Goal: Find specific page/section: Find specific page/section

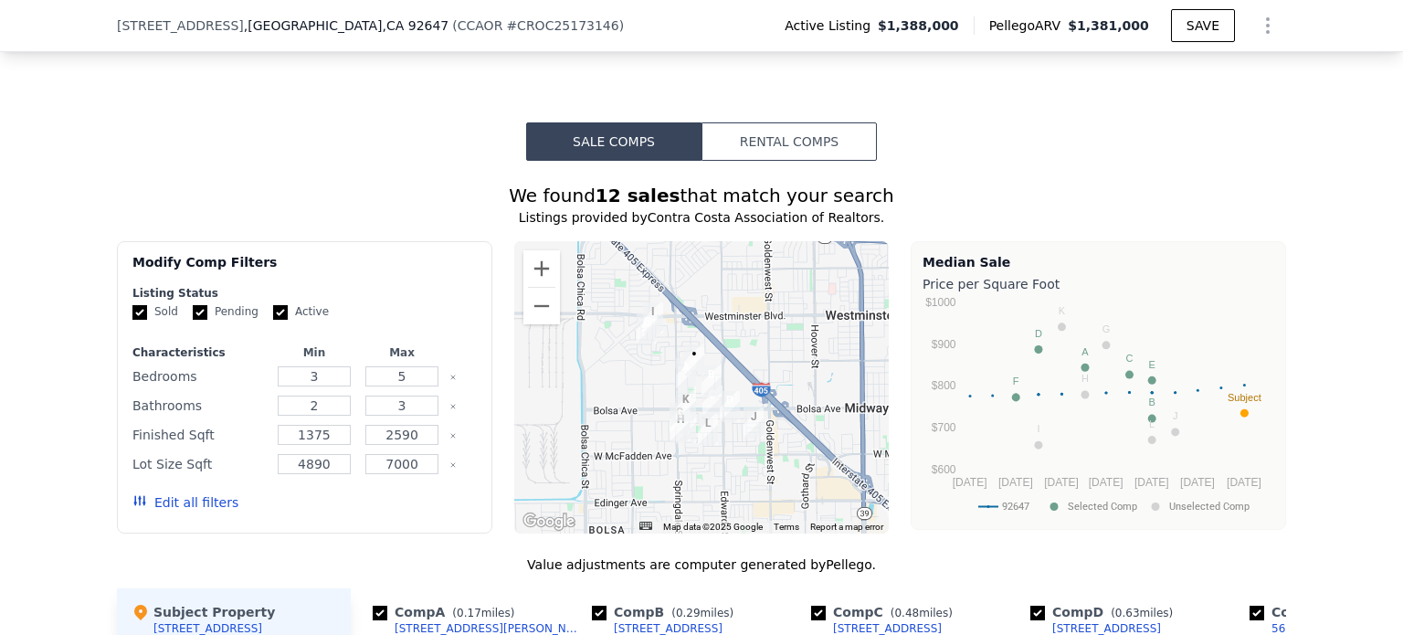
scroll to position [1455, 0]
drag, startPoint x: 707, startPoint y: 369, endPoint x: 1403, endPoint y: -111, distance: 844.8
click at [1403, 0] on html "Search an address or region Solutions Company Open main menu Log In Free Accoun…" at bounding box center [701, 317] width 1403 height 635
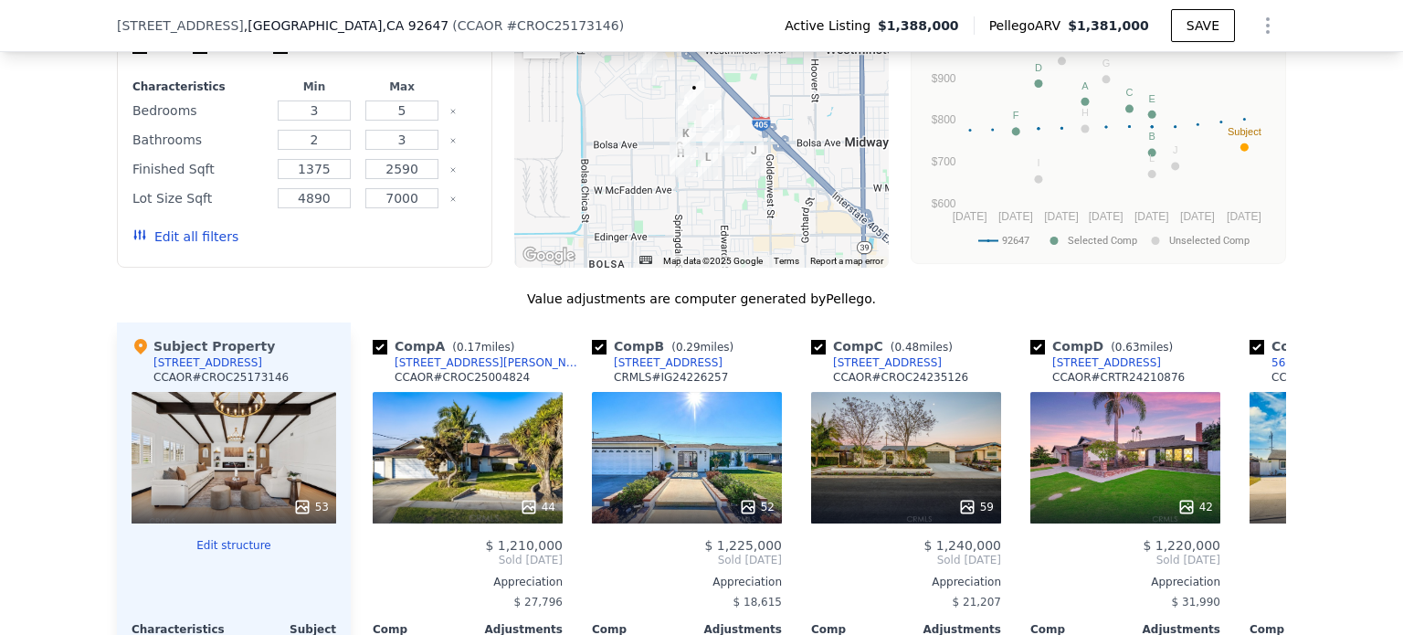
scroll to position [1729, 0]
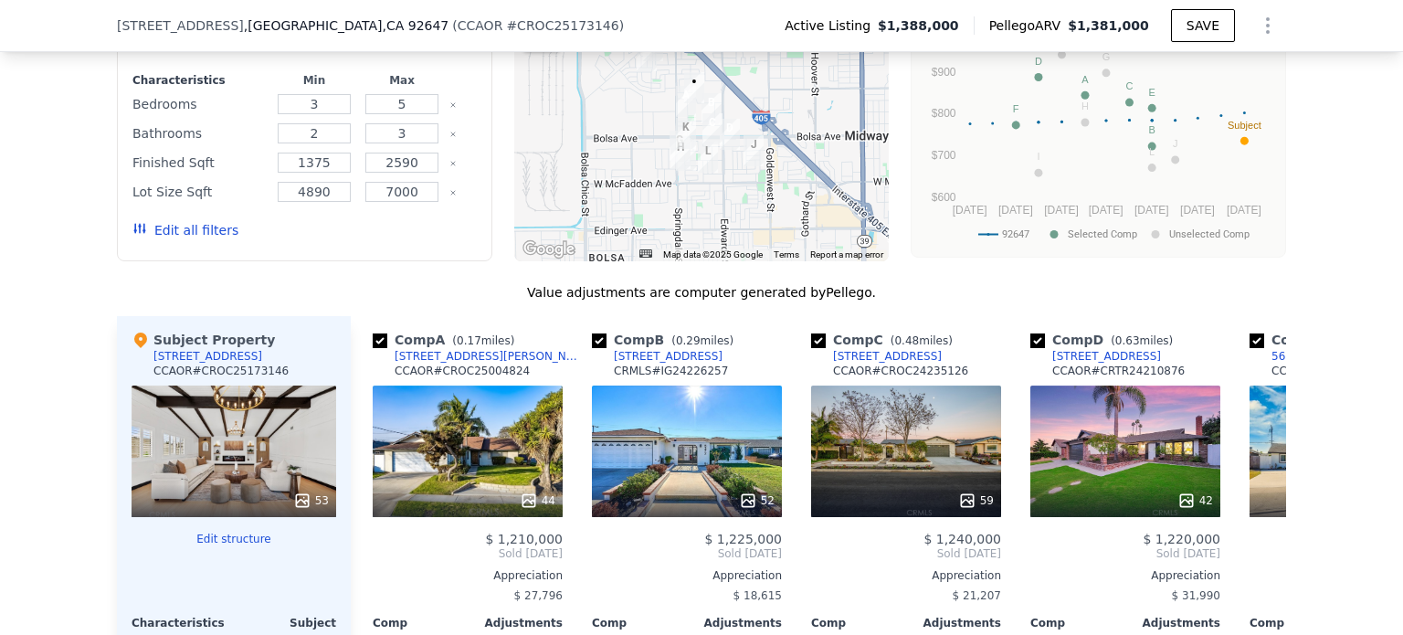
click at [660, 111] on div at bounding box center [702, 115] width 376 height 292
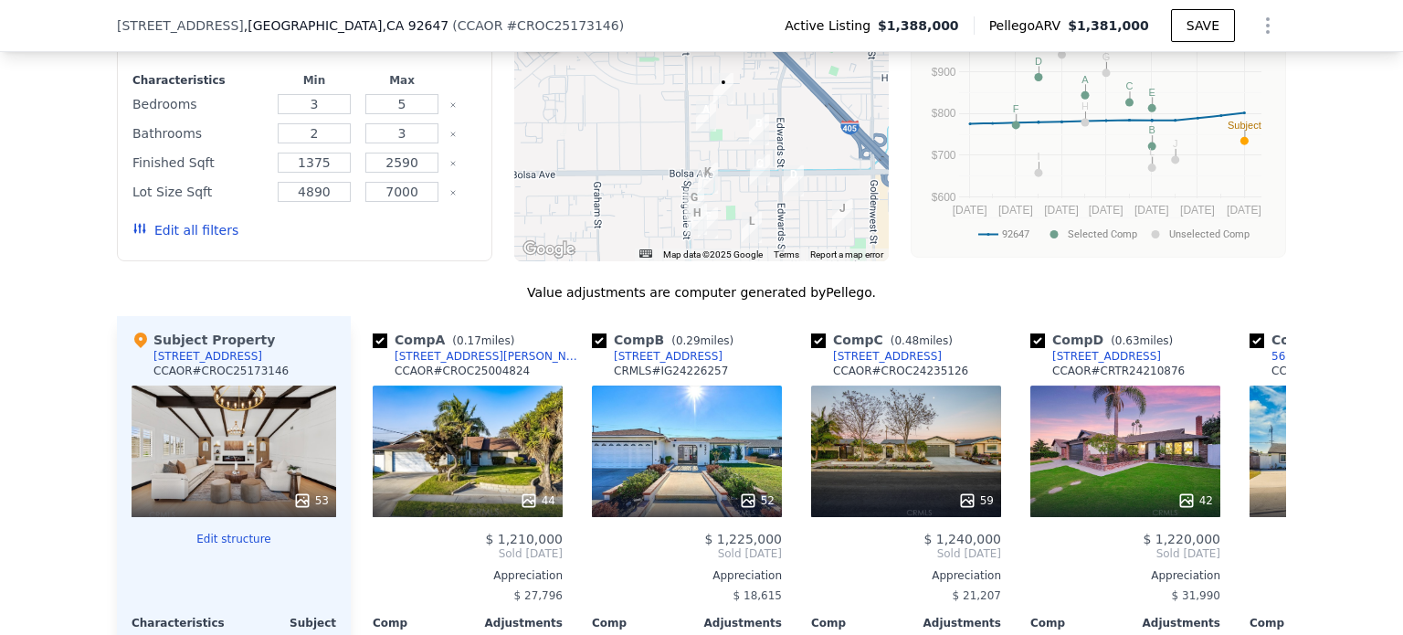
click at [660, 111] on div at bounding box center [702, 115] width 376 height 292
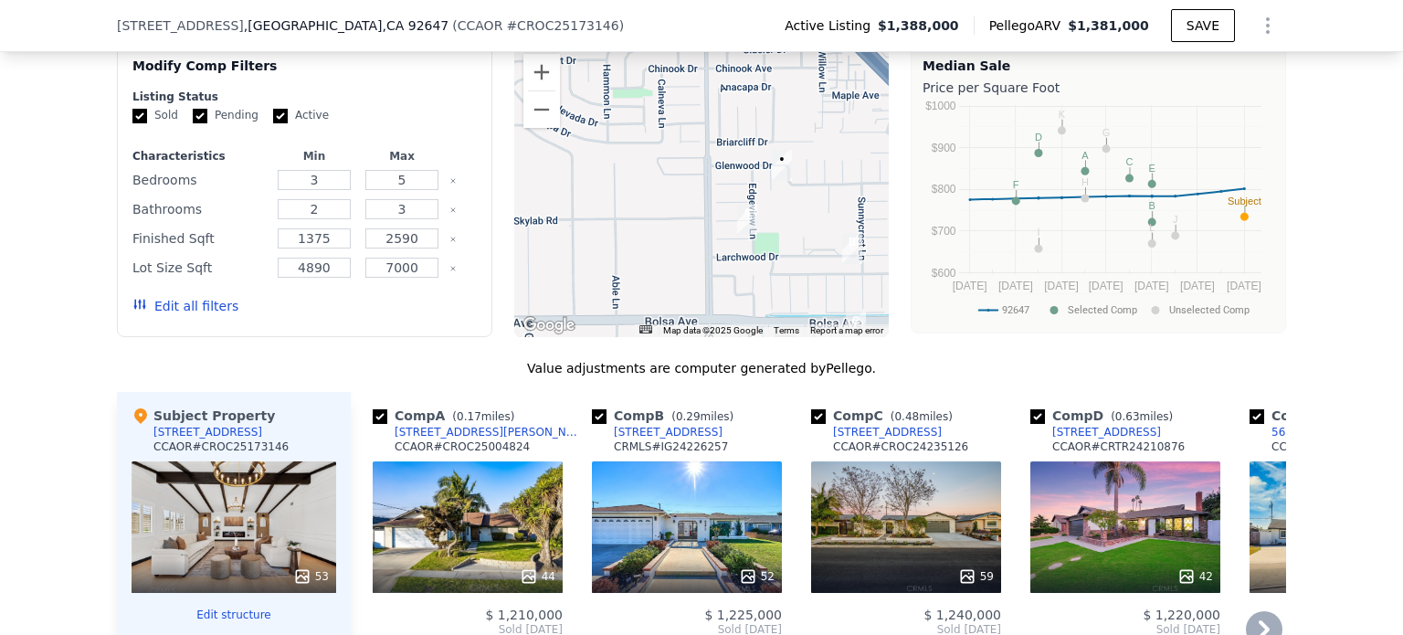
scroll to position [1637, 0]
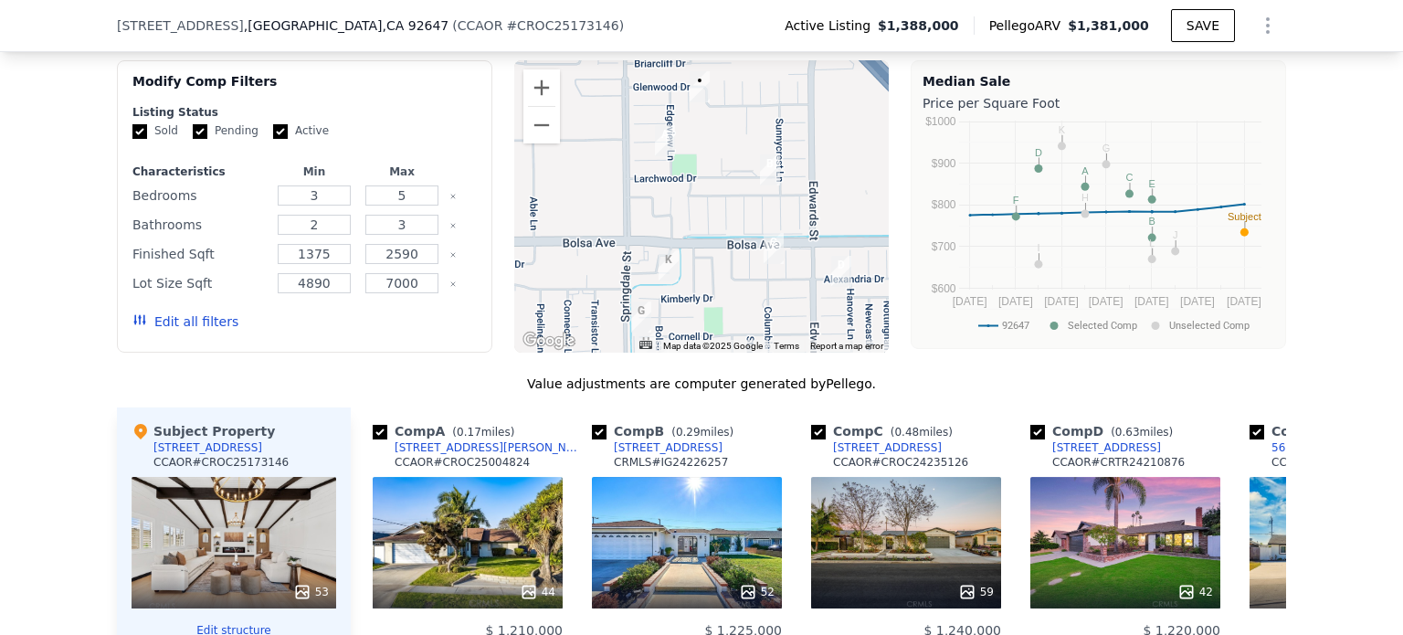
drag, startPoint x: 749, startPoint y: 268, endPoint x: 613, endPoint y: 171, distance: 167.1
click at [613, 171] on div at bounding box center [702, 206] width 376 height 292
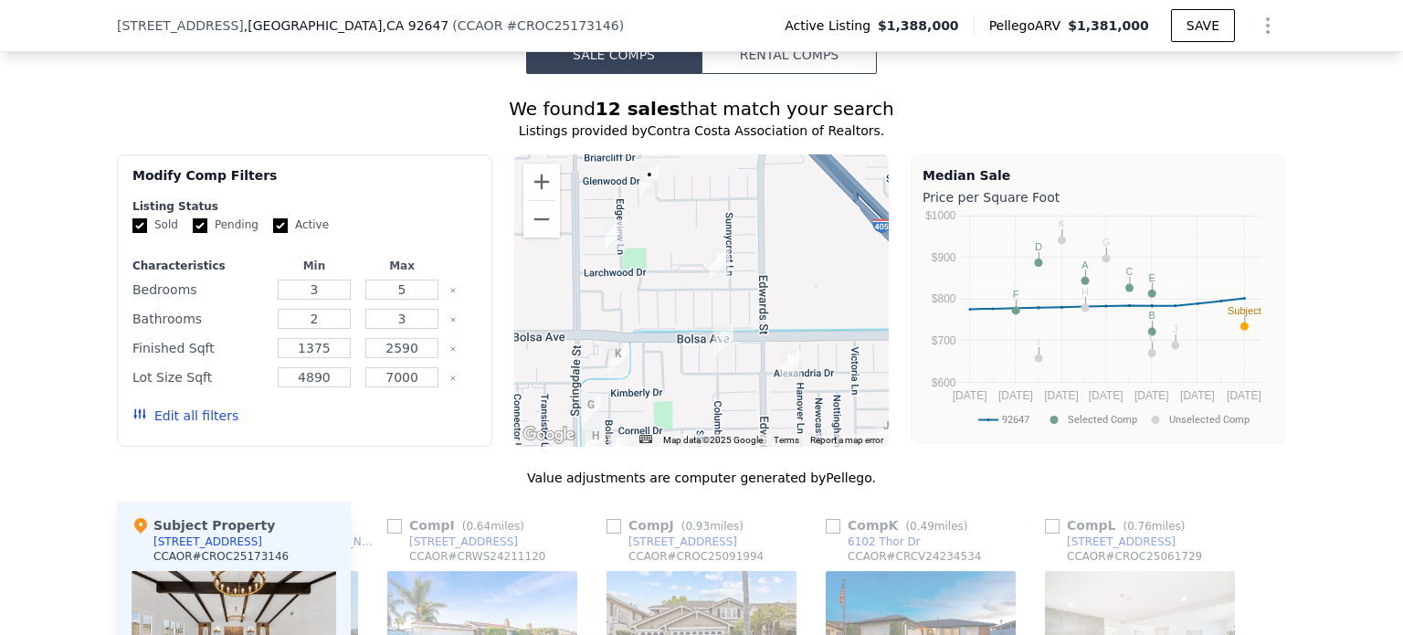
scroll to position [1546, 0]
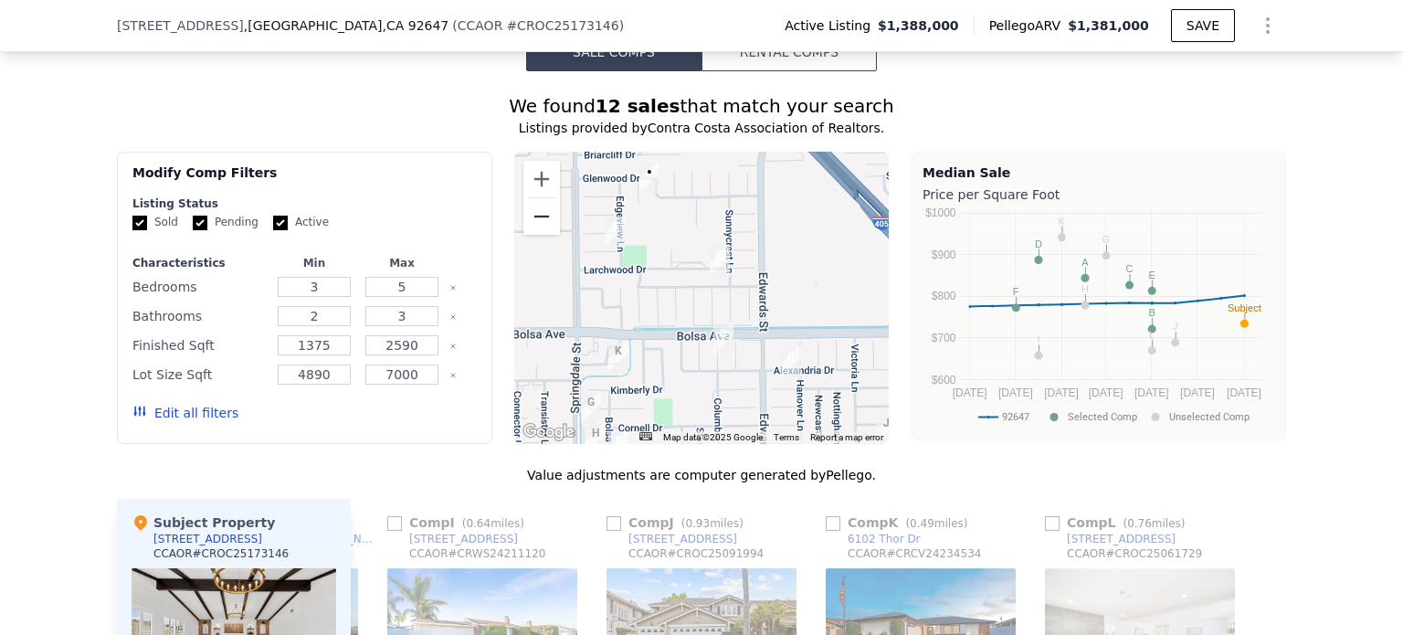
click at [526, 235] on button "Zoom out" at bounding box center [542, 216] width 37 height 37
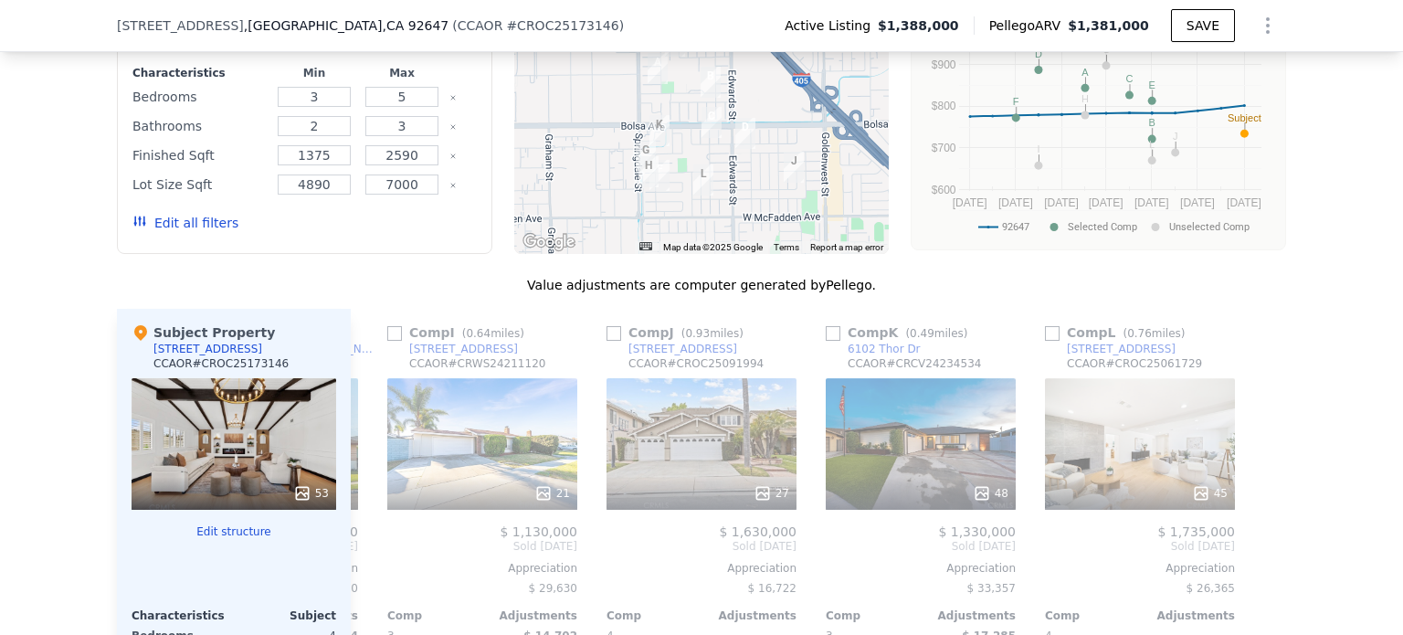
scroll to position [1729, 0]
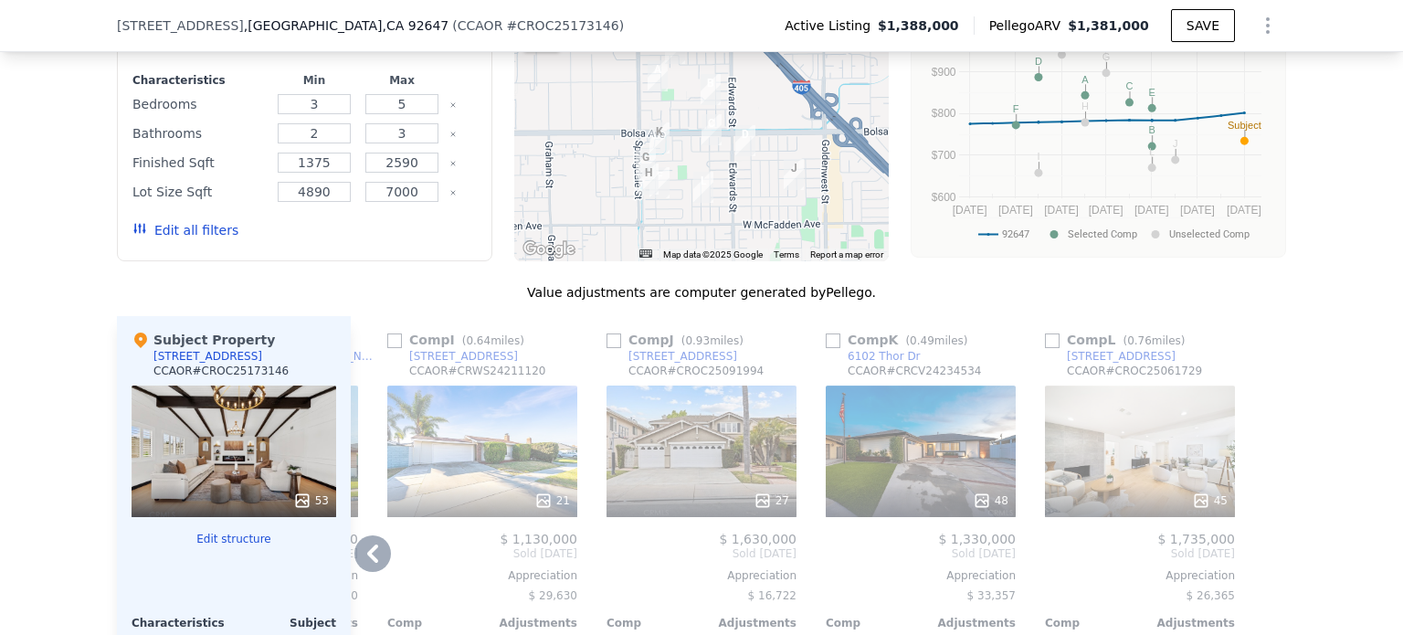
click at [1160, 458] on div "45" at bounding box center [1140, 452] width 190 height 132
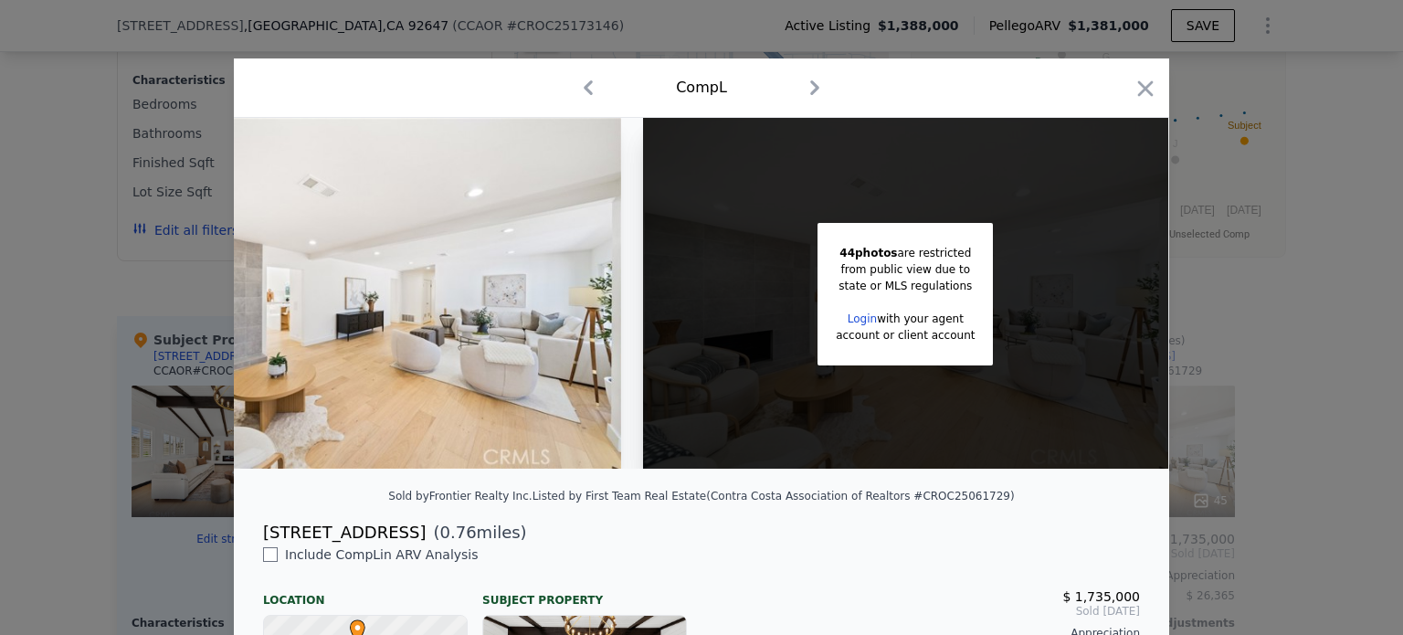
scroll to position [0, 144]
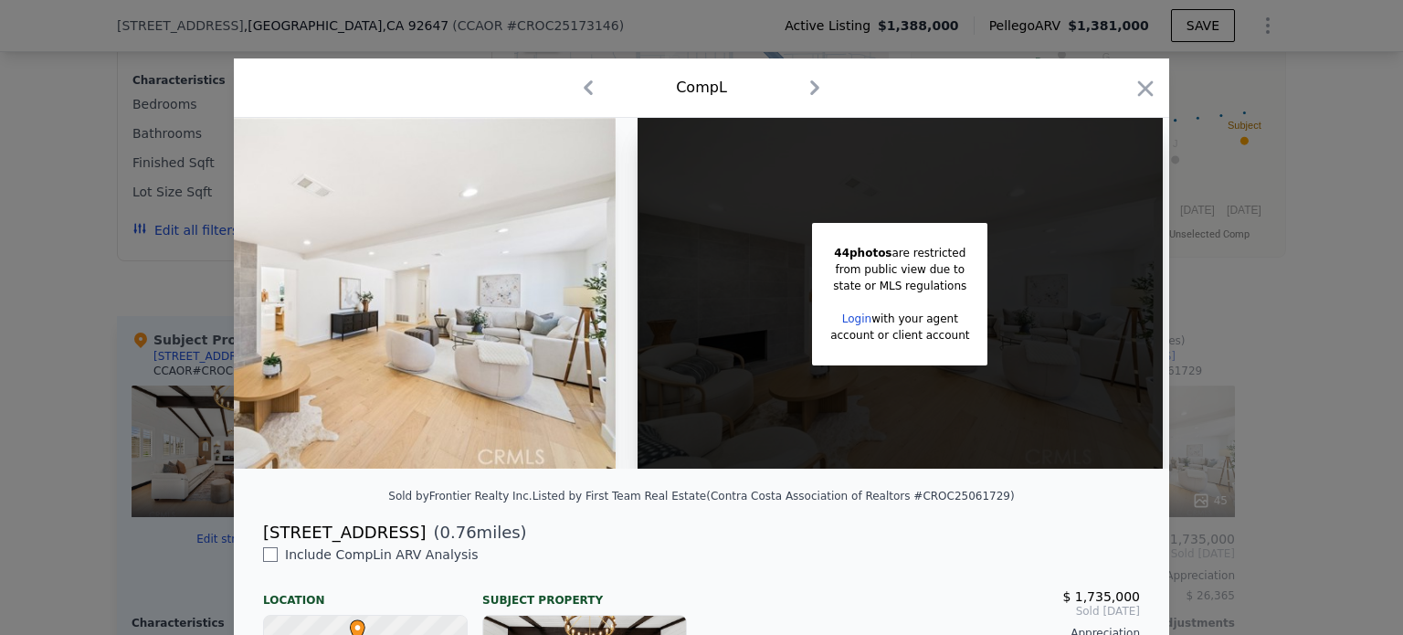
click at [1325, 336] on div at bounding box center [701, 317] width 1403 height 635
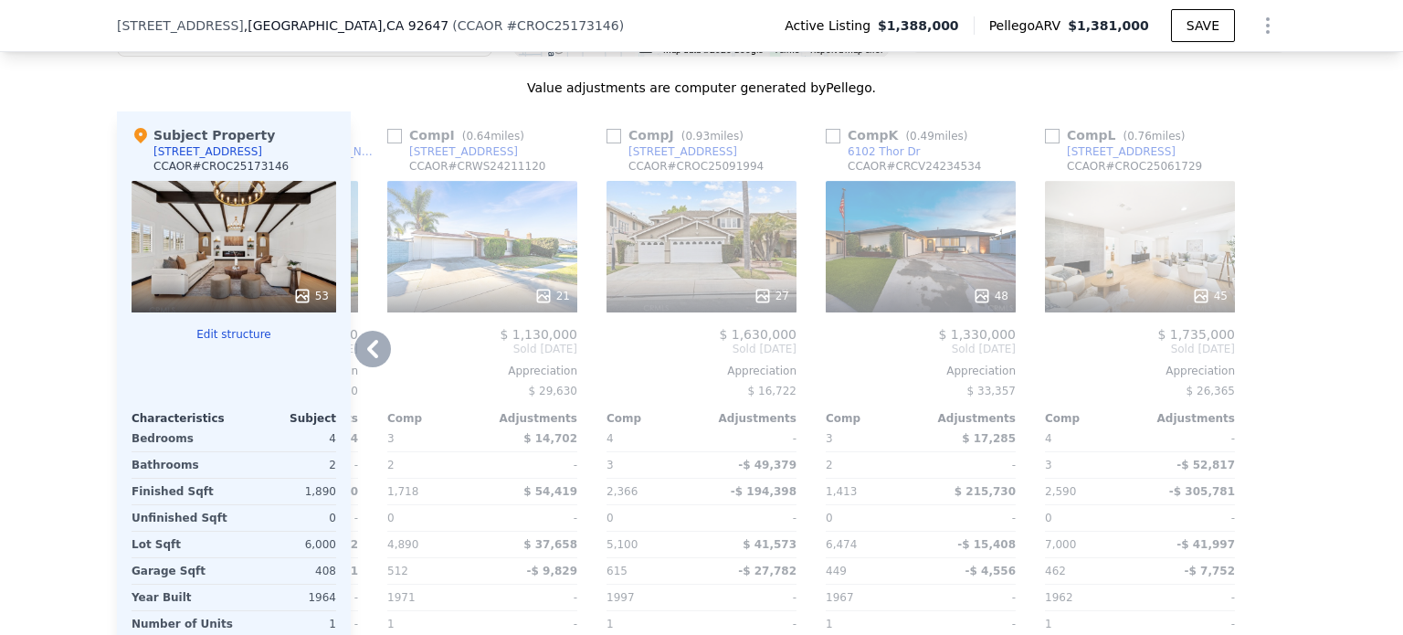
scroll to position [1911, 0]
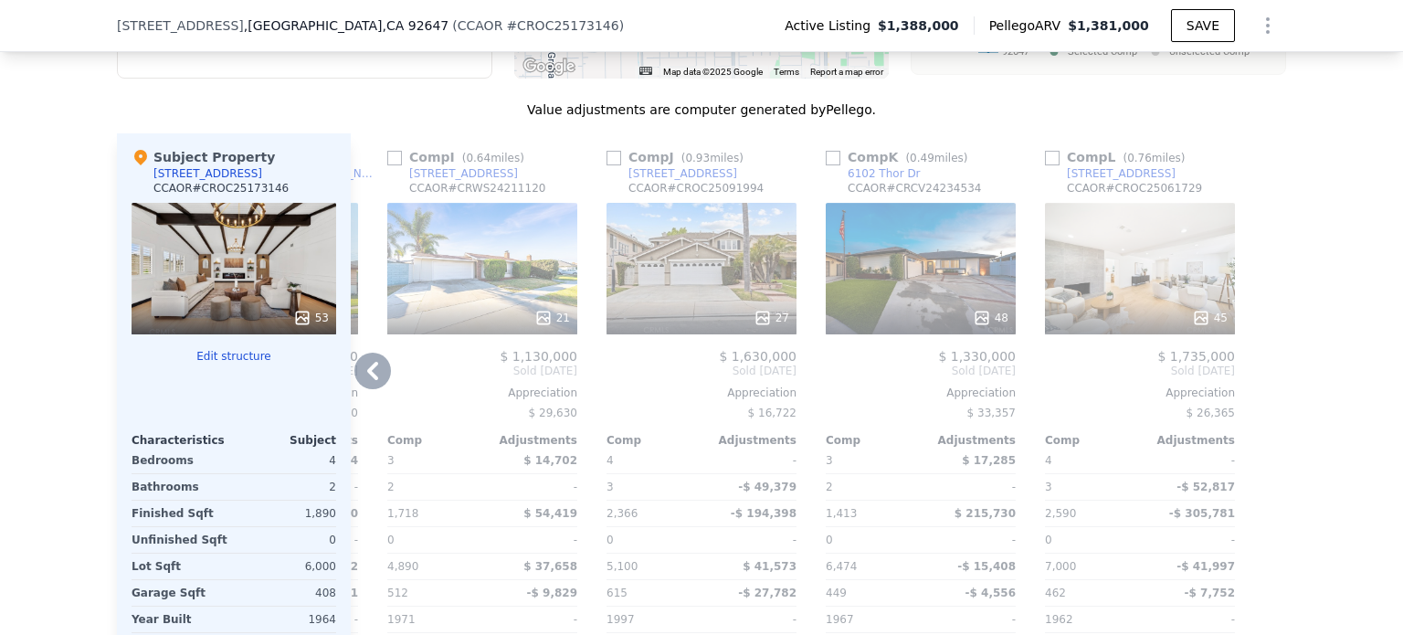
click at [964, 281] on div "48" at bounding box center [921, 269] width 190 height 132
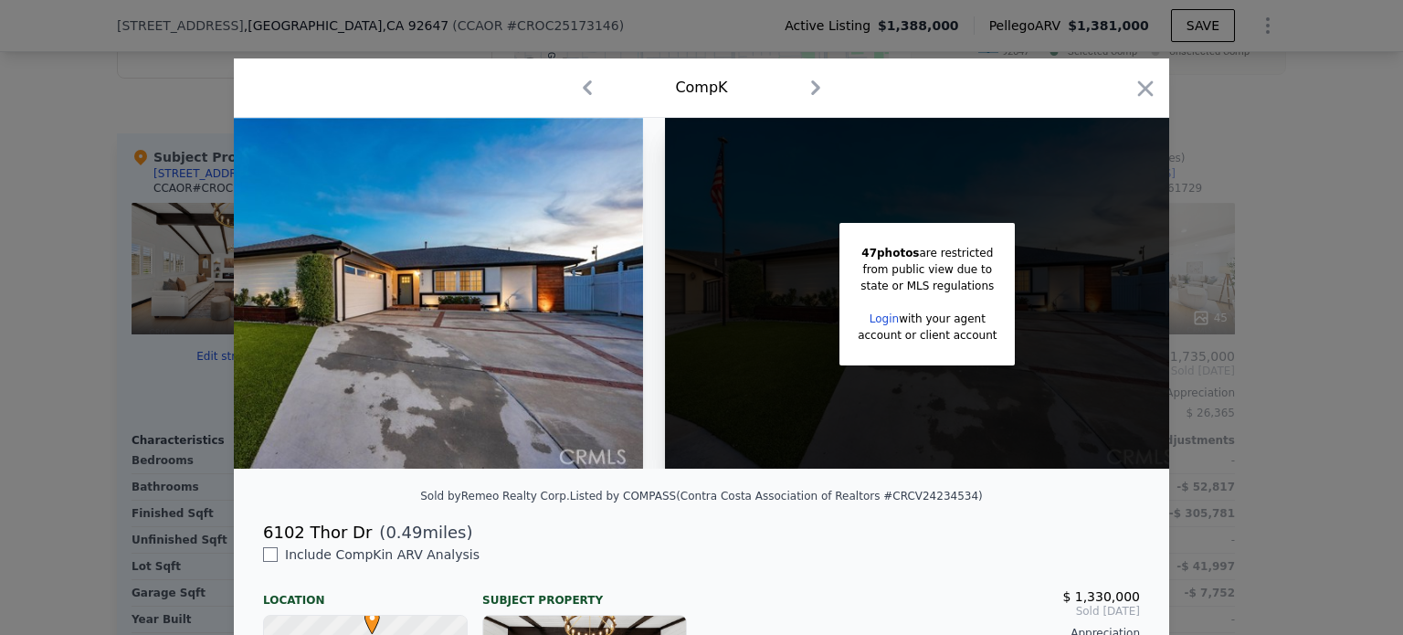
scroll to position [0, 144]
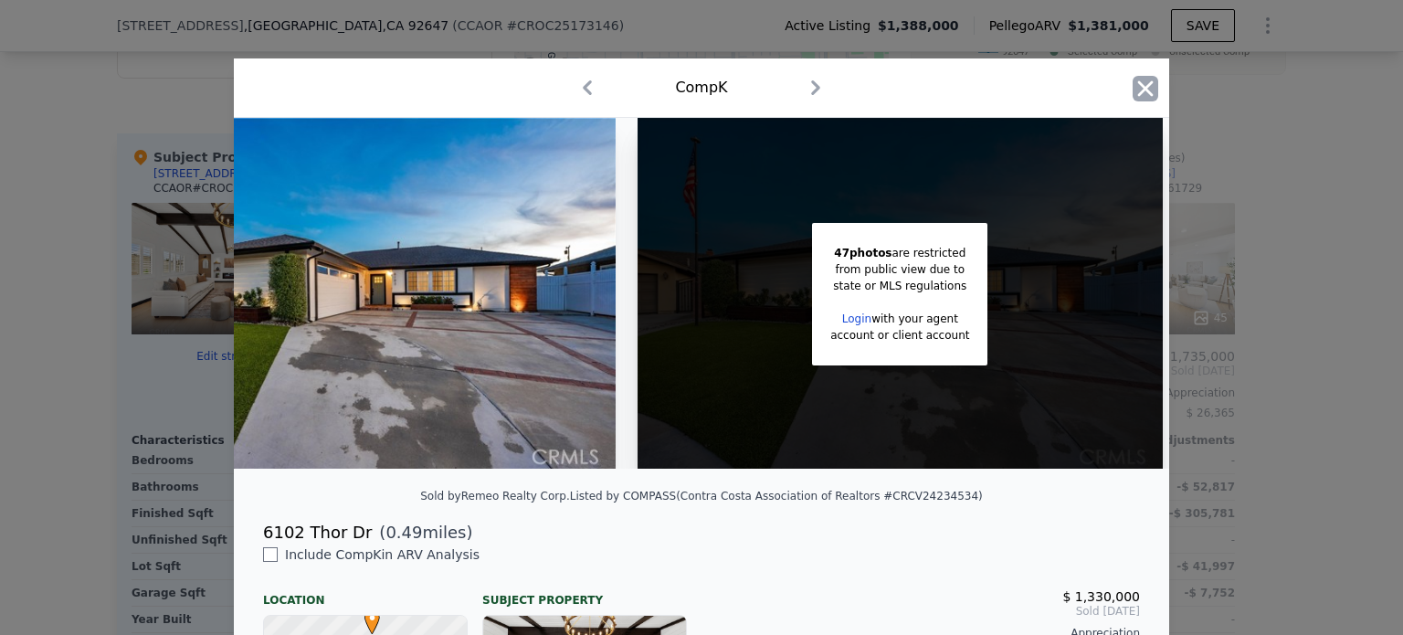
click at [1138, 90] on icon "button" at bounding box center [1146, 88] width 16 height 16
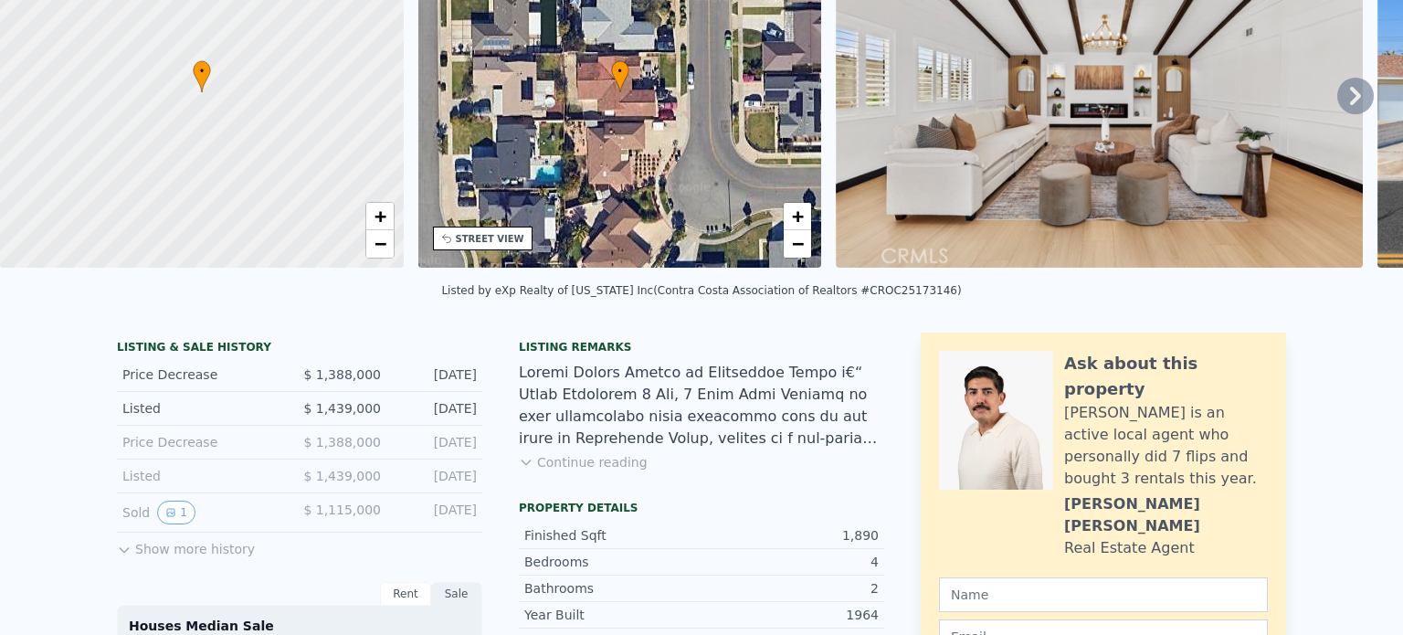
scroll to position [6, 0]
